Goal: Obtain resource: Obtain resource

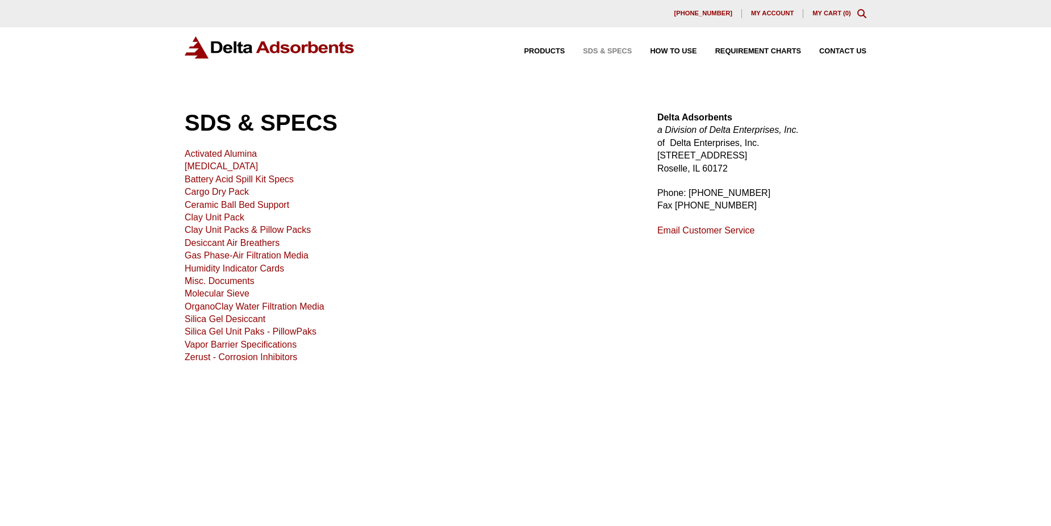
click at [256, 319] on link "Silica Gel Desiccant" at bounding box center [225, 319] width 81 height 10
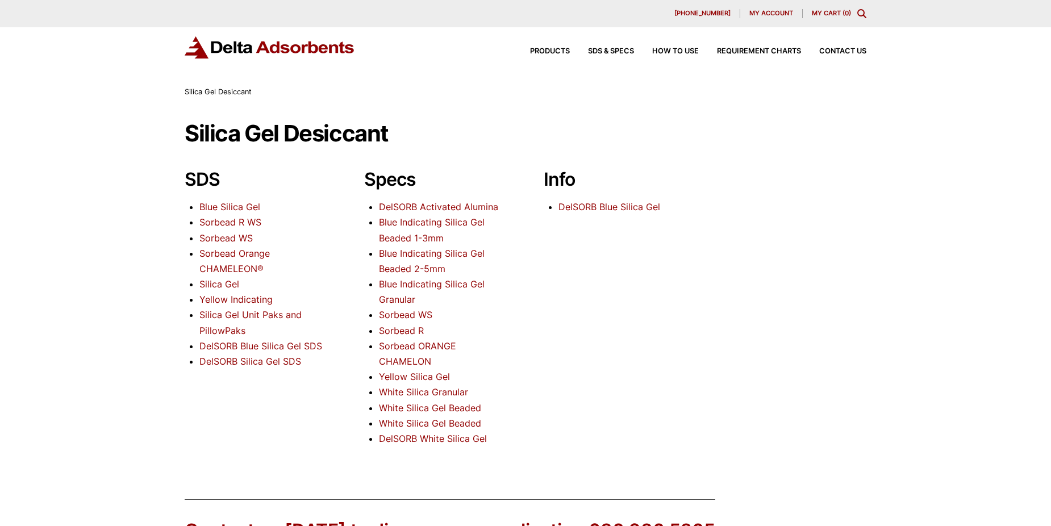
click at [274, 360] on link "DelSORB Silica Gel SDS" at bounding box center [250, 361] width 102 height 11
click at [218, 289] on link "Silica Gel" at bounding box center [219, 283] width 40 height 11
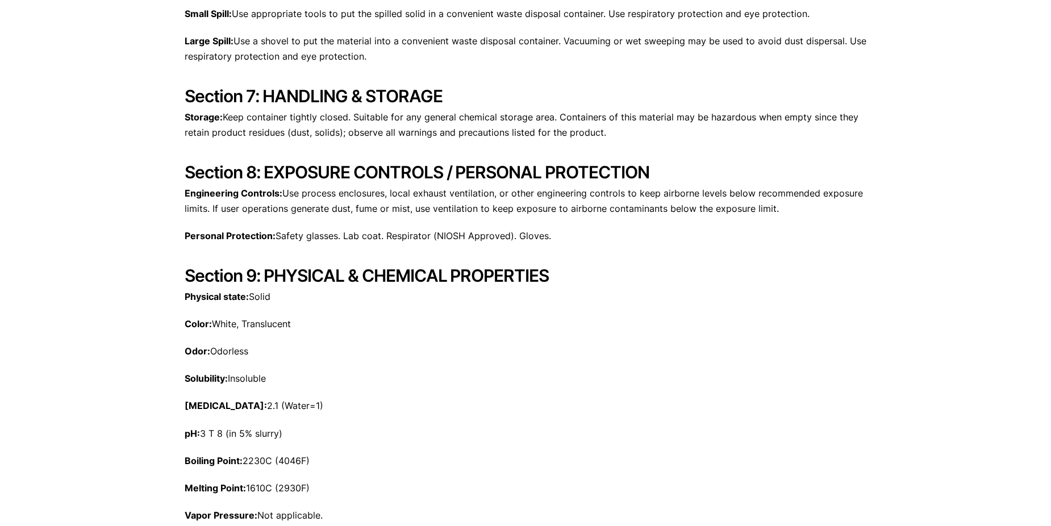
scroll to position [1079, 0]
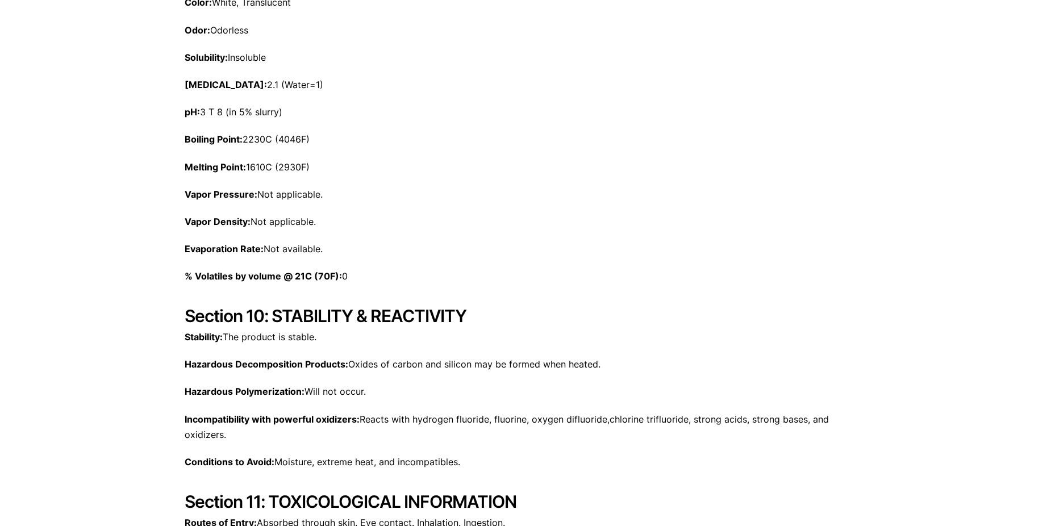
scroll to position [1420, 0]
